Goal: Register for event/course

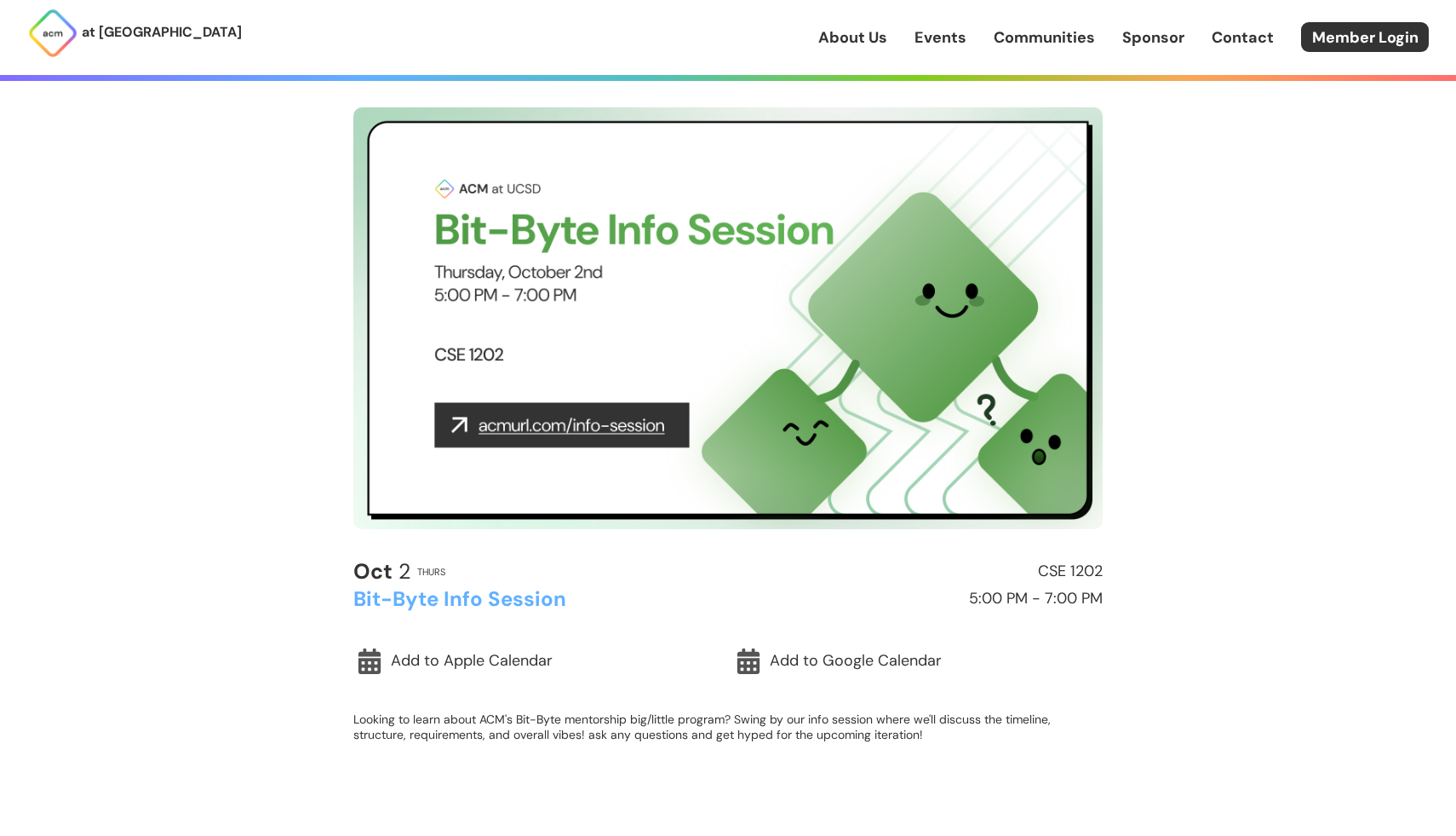
scroll to position [64, 0]
